Goal: Task Accomplishment & Management: Complete application form

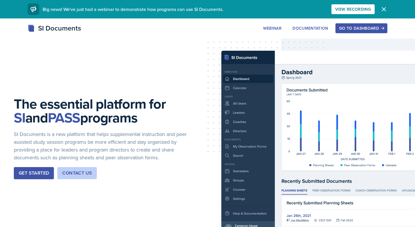
click at [346, 24] on button "Go to Dashboard" at bounding box center [362, 28] width 52 height 10
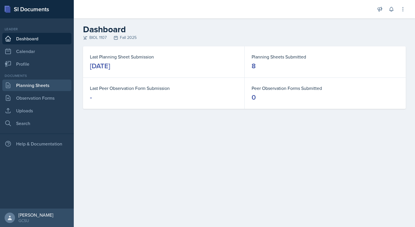
click at [35, 85] on link "Planning Sheets" at bounding box center [36, 86] width 69 height 12
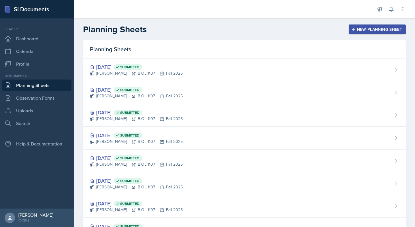
click at [377, 27] on div "New Planning Sheet" at bounding box center [378, 29] width 50 height 5
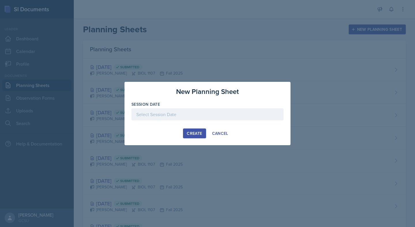
click at [211, 114] on div at bounding box center [208, 114] width 152 height 12
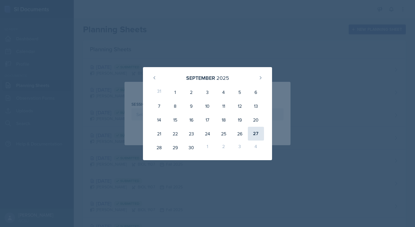
click at [255, 134] on div "27" at bounding box center [256, 134] width 16 height 14
type input "[DATE]"
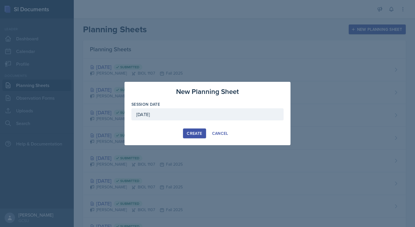
click at [192, 132] on div "Create" at bounding box center [194, 133] width 15 height 5
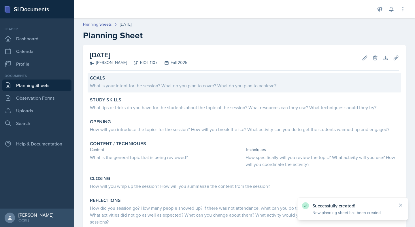
click at [161, 82] on div "What is your intent for the session? What do you plan to cover? What do you pla…" at bounding box center [244, 85] width 309 height 8
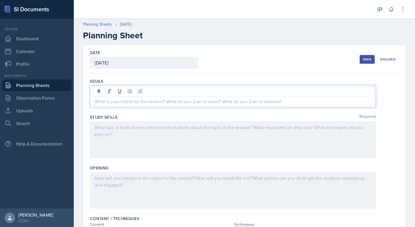
click at [162, 91] on div at bounding box center [233, 96] width 286 height 22
click at [124, 140] on div at bounding box center [233, 139] width 286 height 37
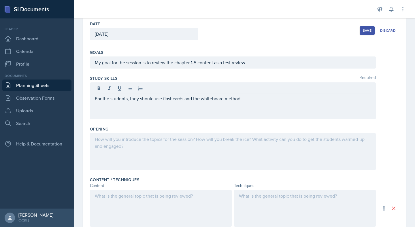
click at [137, 151] on div at bounding box center [233, 151] width 286 height 37
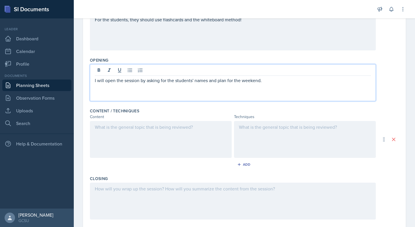
click at [121, 140] on div at bounding box center [161, 139] width 142 height 37
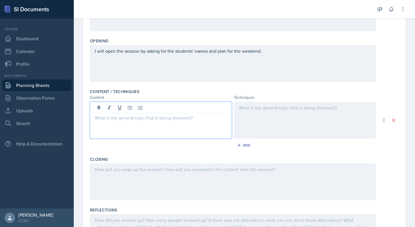
scroll to position [122, 0]
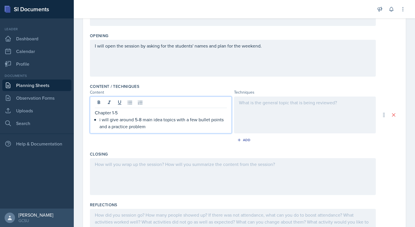
click at [128, 114] on p "Chapter 1-5" at bounding box center [161, 112] width 132 height 7
click at [177, 121] on p "i will give around 5-8 main idea topics with a few bullet points and a practice…" at bounding box center [164, 123] width 128 height 14
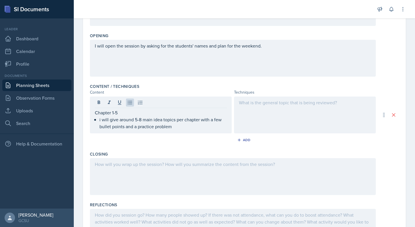
click at [302, 118] on div at bounding box center [305, 115] width 142 height 37
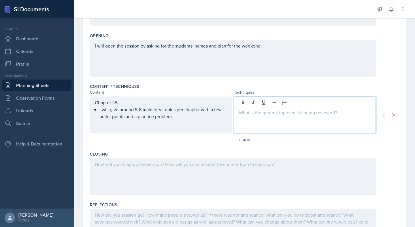
scroll to position [132, 0]
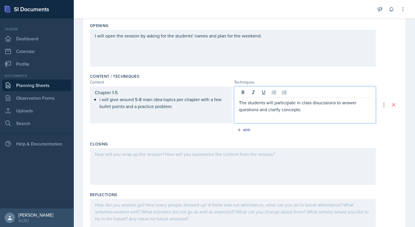
click at [319, 104] on p "The students will participate in class disucssions to answer questions and clar…" at bounding box center [305, 106] width 132 height 14
click at [326, 104] on p "The students will participate in class discucssions to answer questions and cla…" at bounding box center [305, 106] width 132 height 14
click at [317, 134] on div "Add" at bounding box center [244, 131] width 309 height 11
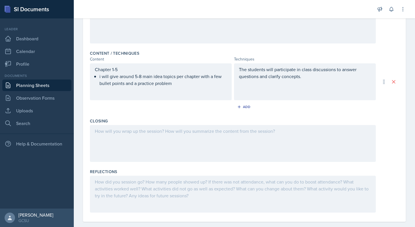
scroll to position [164, 0]
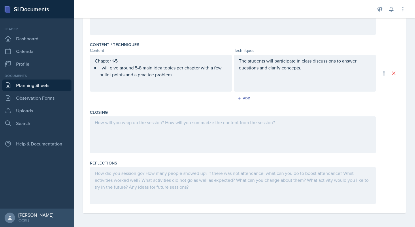
click at [289, 138] on div at bounding box center [233, 135] width 286 height 37
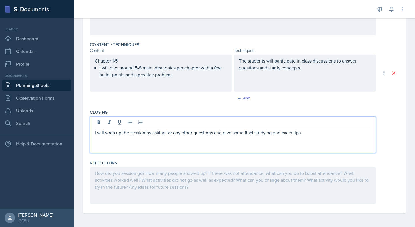
click at [217, 186] on div at bounding box center [233, 185] width 286 height 37
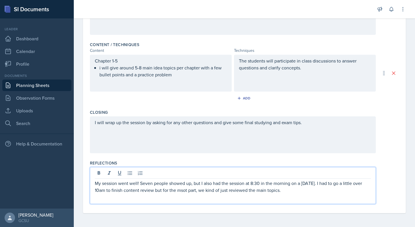
click at [186, 192] on p "My session went well! Seven people showed up, but I also had the session at 8:3…" at bounding box center [233, 187] width 276 height 14
drag, startPoint x: 285, startPoint y: 192, endPoint x: 199, endPoint y: 192, distance: 86.0
click at [199, 192] on p "My session went well! Seven people showed up, but I also had the session at 8:3…" at bounding box center [233, 187] width 276 height 14
click at [163, 154] on div "Closing I will wrap up the session by asking for any other questions and give s…" at bounding box center [244, 132] width 309 height 51
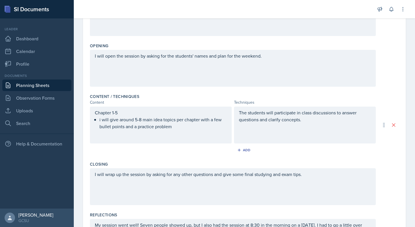
scroll to position [0, 0]
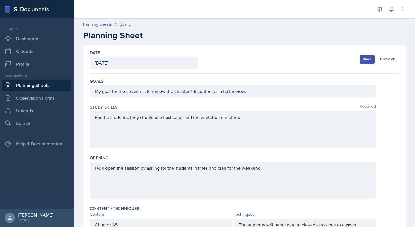
click at [369, 59] on div "Save" at bounding box center [367, 59] width 9 height 5
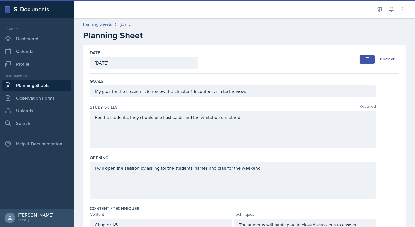
scroll to position [32, 0]
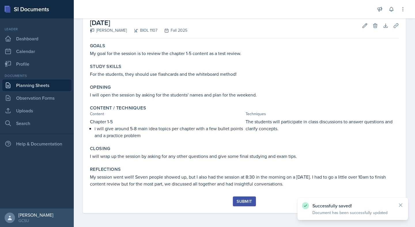
click at [247, 200] on div "Submit" at bounding box center [244, 201] width 15 height 5
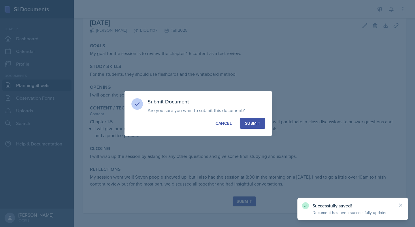
click at [259, 121] on div "Submit" at bounding box center [252, 124] width 15 height 6
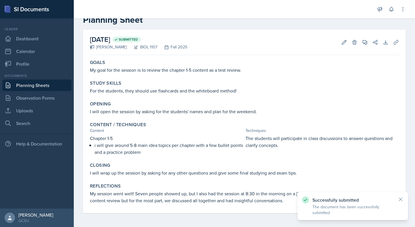
scroll to position [0, 0]
